Goal: Communication & Community: Answer question/provide support

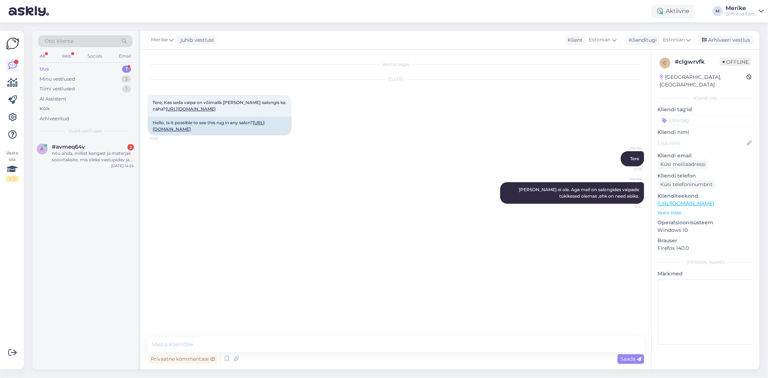
click at [45, 67] on div "Uus" at bounding box center [44, 69] width 9 height 7
click at [48, 67] on div "Uus" at bounding box center [44, 69] width 9 height 7
click at [72, 149] on span "[PERSON_NAME][EMAIL_ADDRESS][DOMAIN_NAME]" at bounding box center [89, 147] width 75 height 6
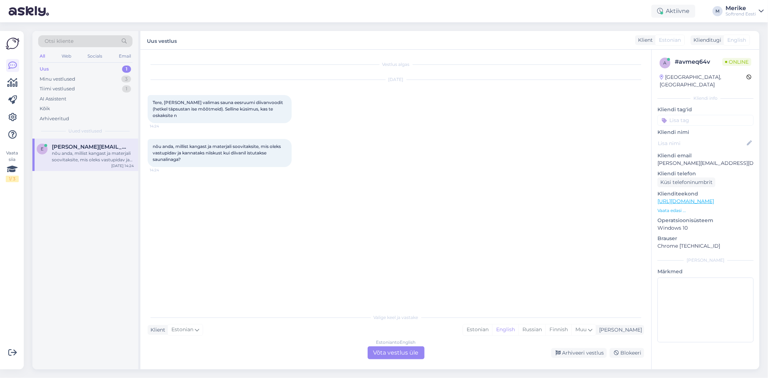
click at [407, 347] on div "Estonian to English Võta vestlus üle" at bounding box center [396, 352] width 57 height 13
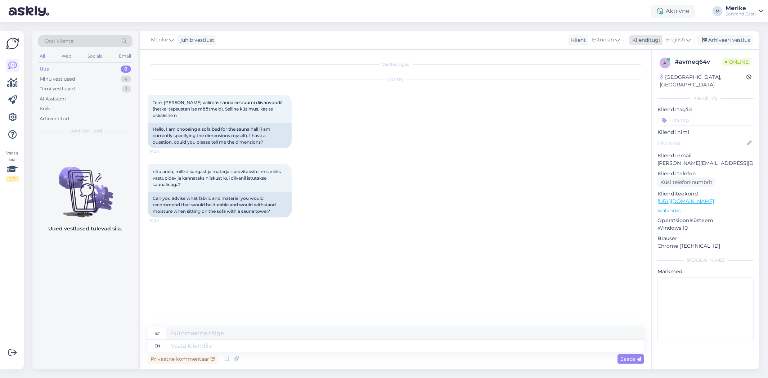
click at [688, 38] on icon at bounding box center [688, 40] width 4 height 8
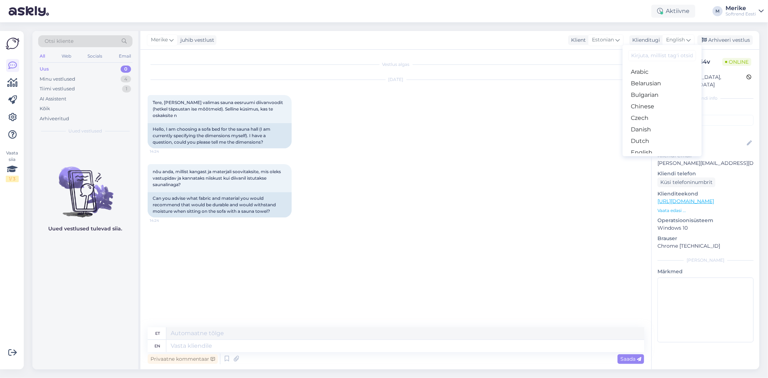
click at [649, 158] on link "Estonian" at bounding box center [661, 164] width 79 height 12
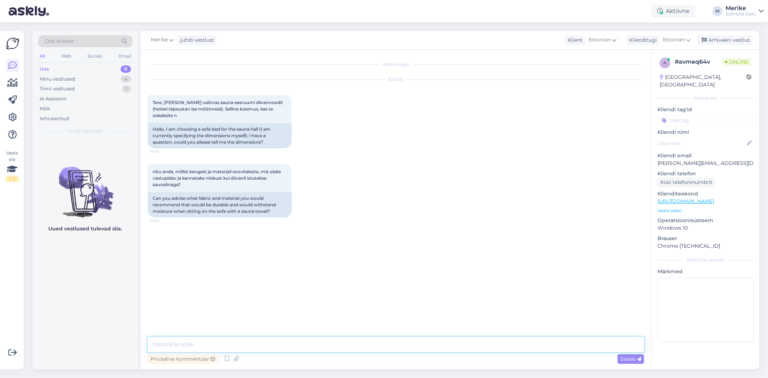
click at [163, 339] on textarea at bounding box center [396, 344] width 496 height 15
type textarea "Tere"
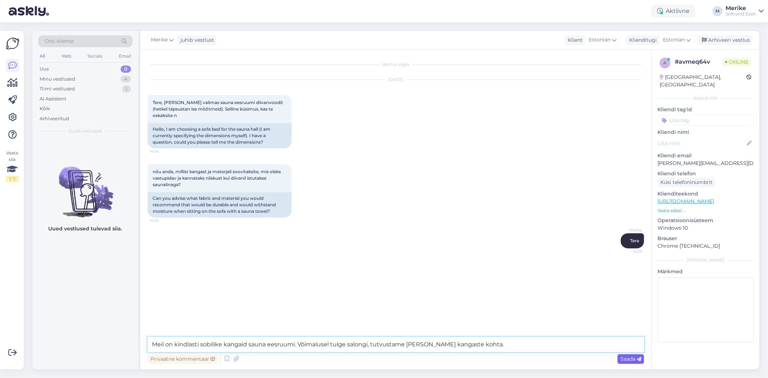
type textarea "Meil on kindlasti sobilike kangaid sauna eesruumi. Võimalusel tulge salongi, tu…"
click at [630, 359] on span "Saada" at bounding box center [630, 359] width 21 height 6
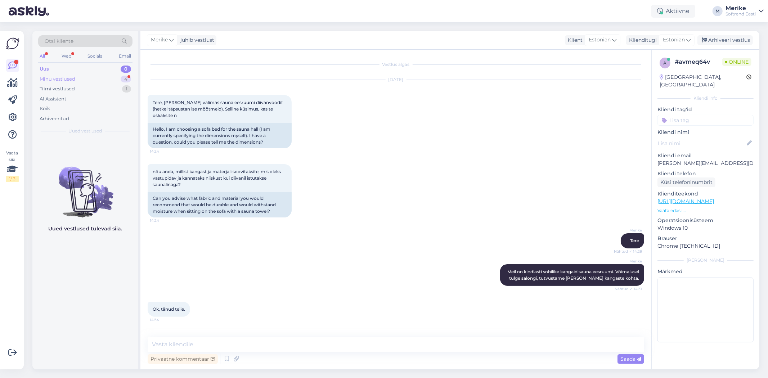
click at [72, 77] on div "Minu vestlused" at bounding box center [58, 79] width 36 height 7
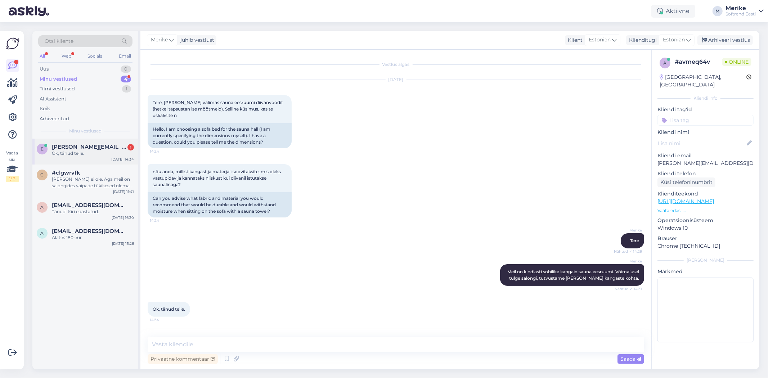
click at [75, 150] on div "Ok, tänud teile." at bounding box center [93, 153] width 82 height 6
